Goal: Check status

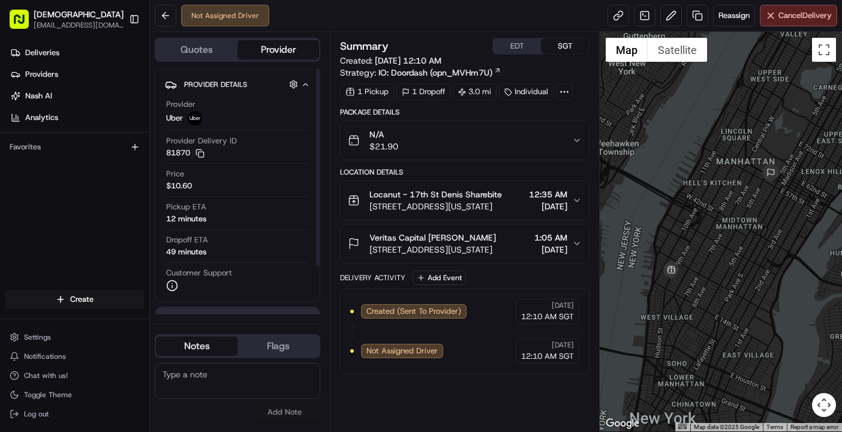
click at [76, 221] on div "Deliveries Providers Nash AI Analytics Favorites" at bounding box center [74, 167] width 149 height 259
click at [56, 208] on div "Deliveries Providers Nash AI Analytics Favorites" at bounding box center [74, 167] width 149 height 259
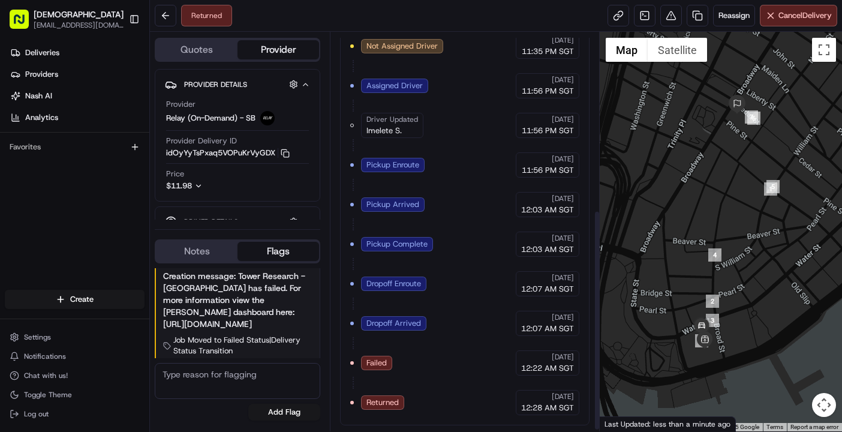
scroll to position [323, 0]
click at [347, 18] on div "Returned Reassign Cancel Delivery" at bounding box center [496, 16] width 692 height 32
click at [361, 10] on div "Returned Reassign Cancel Delivery" at bounding box center [496, 16] width 692 height 32
drag, startPoint x: 83, startPoint y: 194, endPoint x: 91, endPoint y: 180, distance: 16.7
click at [83, 194] on div "Deliveries Providers Nash AI Analytics Favorites" at bounding box center [74, 167] width 149 height 259
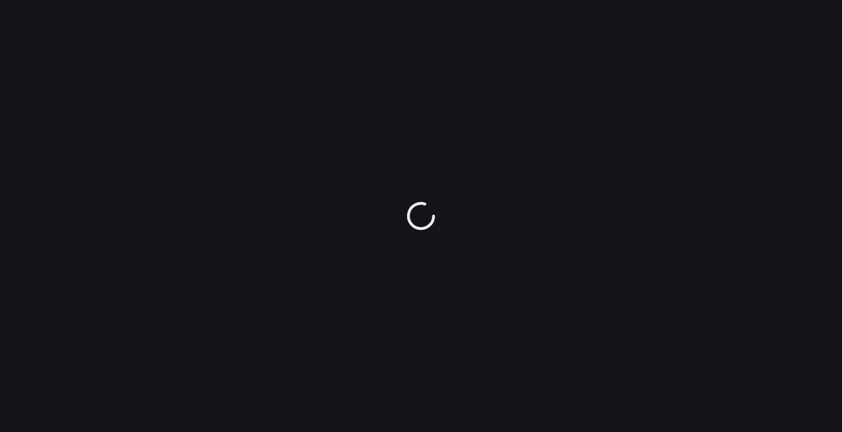
click at [116, 30] on div at bounding box center [421, 216] width 842 height 432
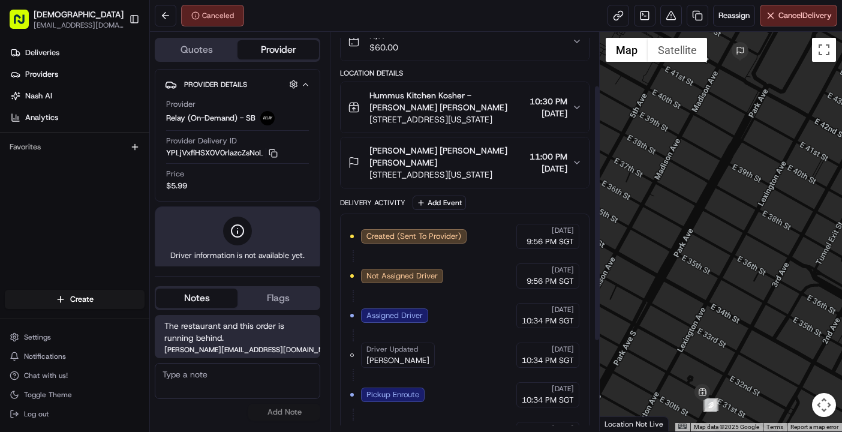
scroll to position [222, 0]
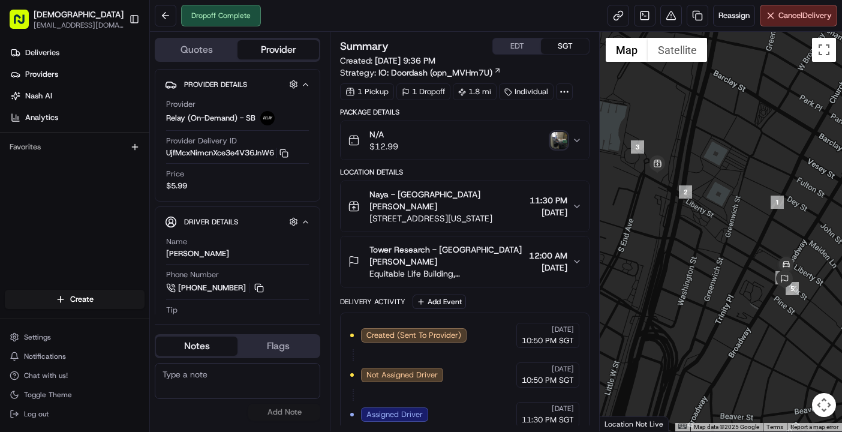
click at [557, 138] on img "button" at bounding box center [559, 140] width 17 height 17
